Goal: Task Accomplishment & Management: Use online tool/utility

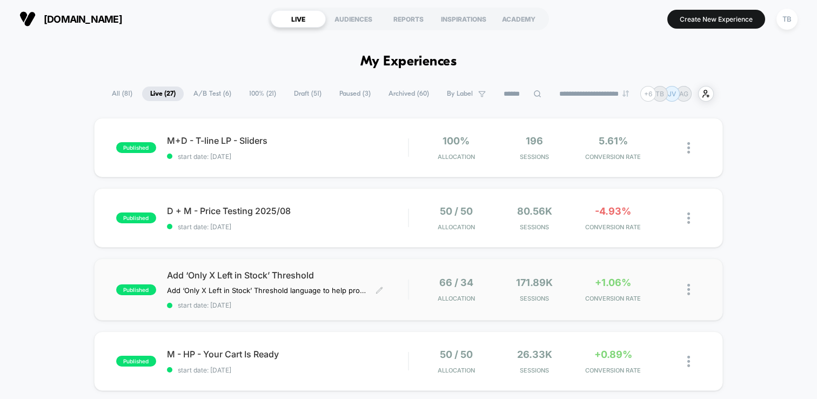
click at [230, 272] on span "Add ‘Only X Left in Stock’ Threshold" at bounding box center [287, 275] width 241 height 11
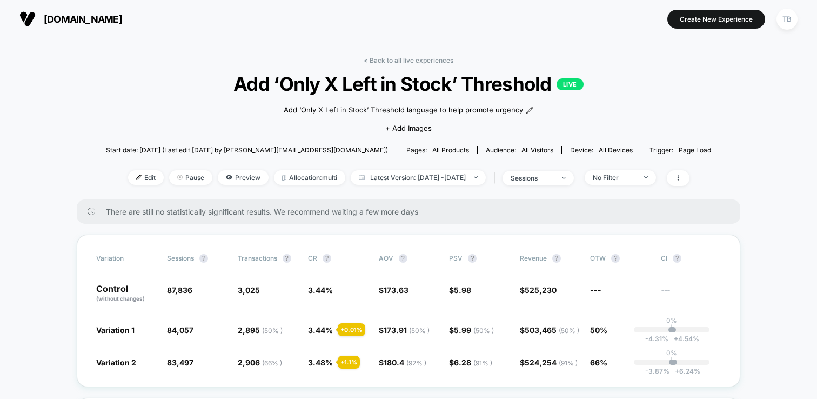
scroll to position [103, 0]
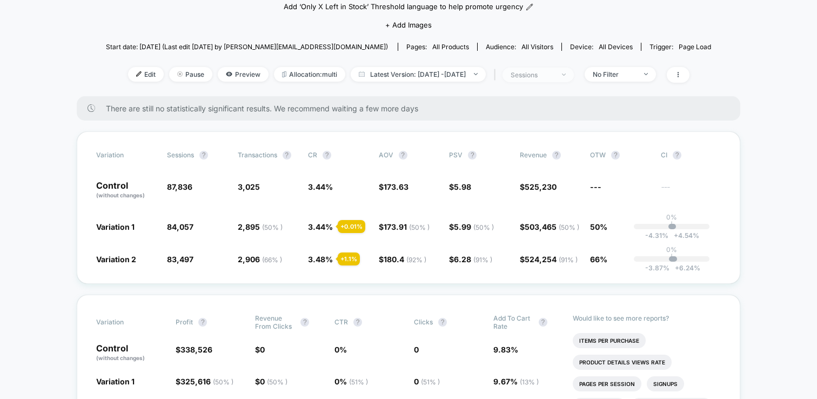
click at [566, 73] on img at bounding box center [564, 74] width 4 height 2
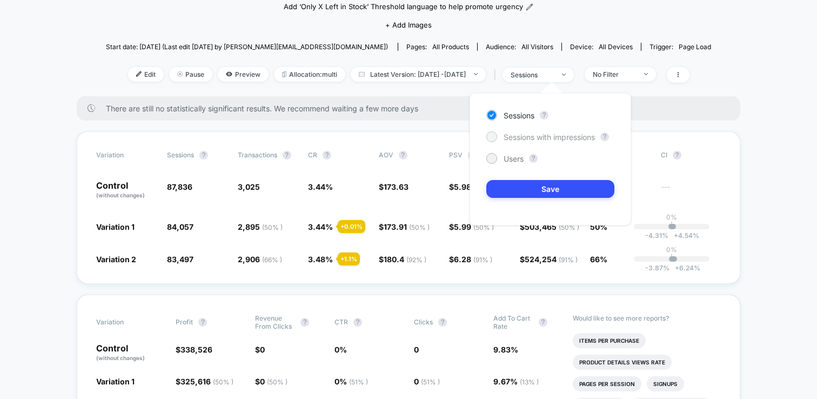
click at [538, 139] on span "Sessions with impressions" at bounding box center [548, 136] width 91 height 9
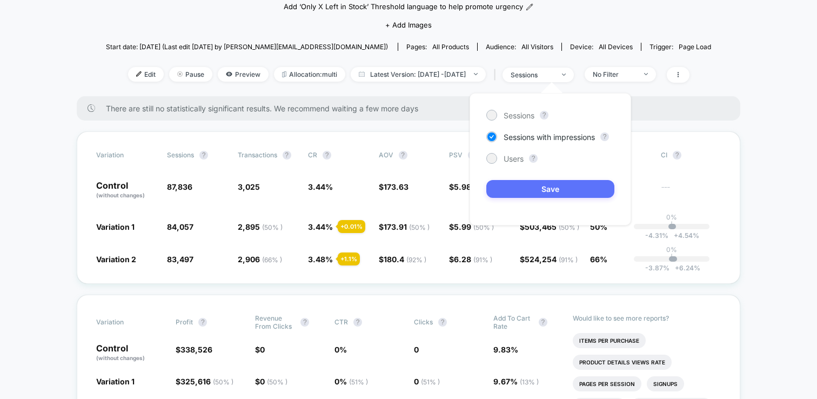
click at [547, 186] on button "Save" at bounding box center [550, 189] width 128 height 18
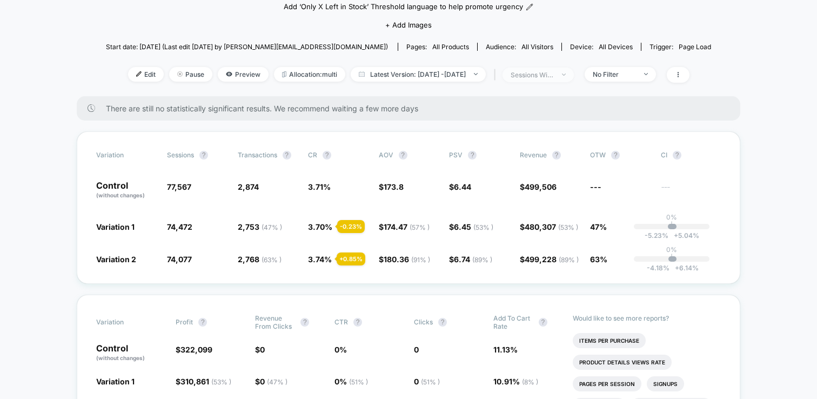
click at [574, 68] on span "sessions with impression" at bounding box center [537, 75] width 71 height 15
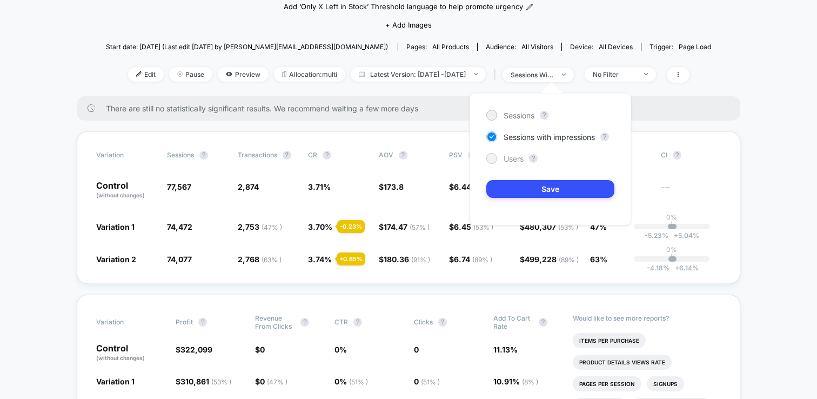
click at [492, 157] on div at bounding box center [491, 158] width 8 height 8
click at [545, 187] on button "Save" at bounding box center [550, 189] width 128 height 18
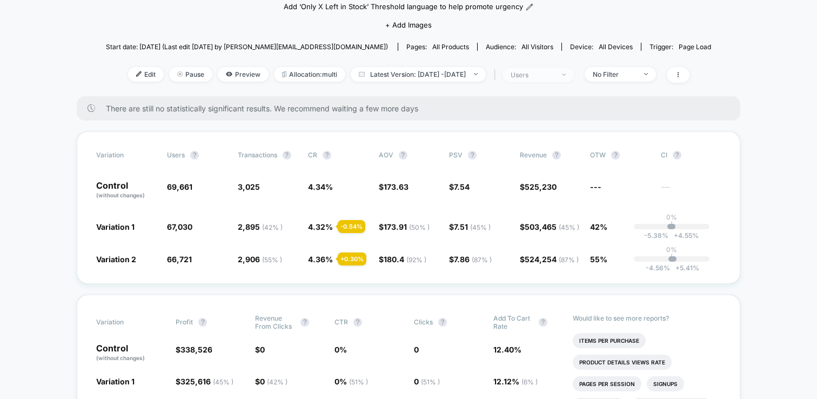
click at [566, 75] on img at bounding box center [564, 74] width 4 height 2
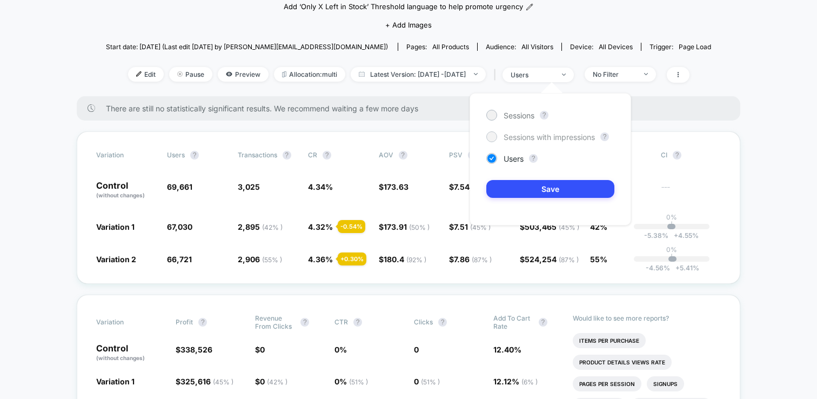
click at [552, 136] on span "Sessions with impressions" at bounding box center [548, 136] width 91 height 9
click at [545, 187] on button "Save" at bounding box center [550, 189] width 128 height 18
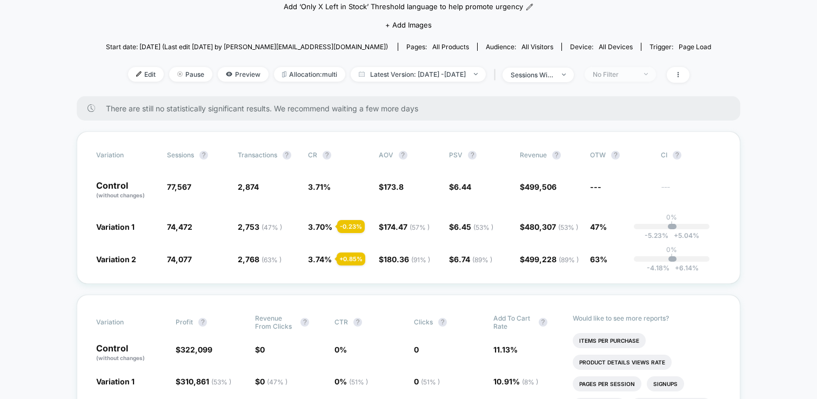
click at [656, 76] on span "No Filter" at bounding box center [620, 74] width 71 height 15
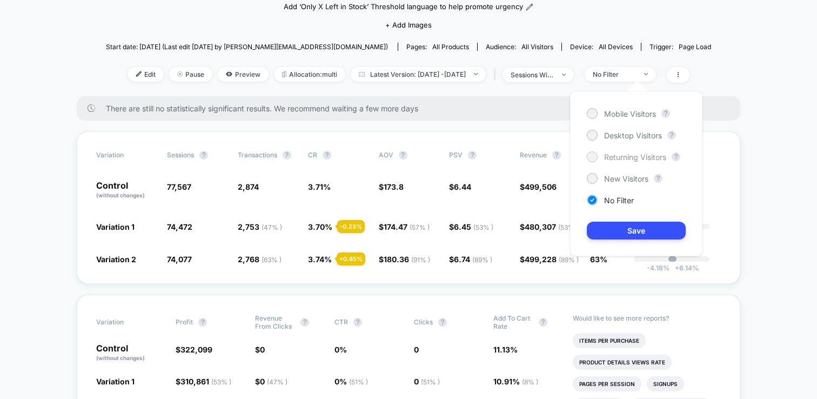
click at [615, 157] on span "Returning Visitors" at bounding box center [635, 156] width 62 height 9
click at [636, 232] on button "Save" at bounding box center [636, 230] width 99 height 18
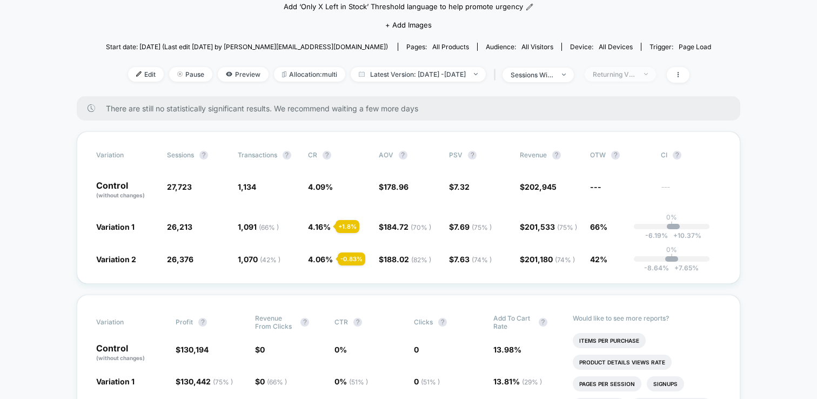
click at [656, 78] on span "Returning Visitors" at bounding box center [620, 74] width 71 height 15
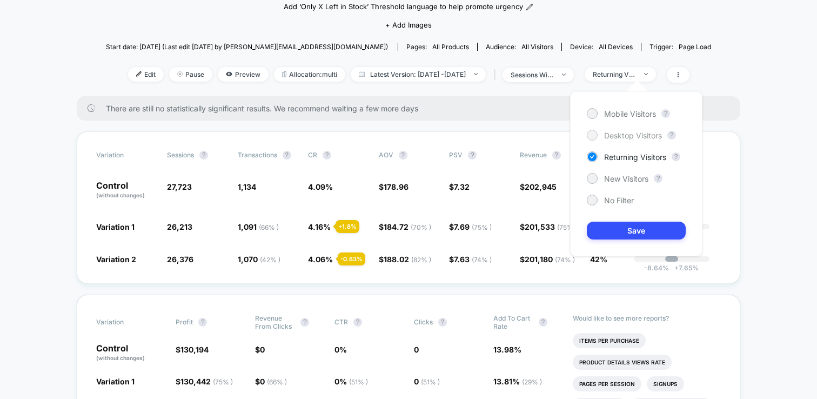
click at [625, 135] on span "Desktop Visitors" at bounding box center [633, 135] width 58 height 9
click at [632, 230] on button "Save" at bounding box center [636, 230] width 99 height 18
